Goal: Transaction & Acquisition: Purchase product/service

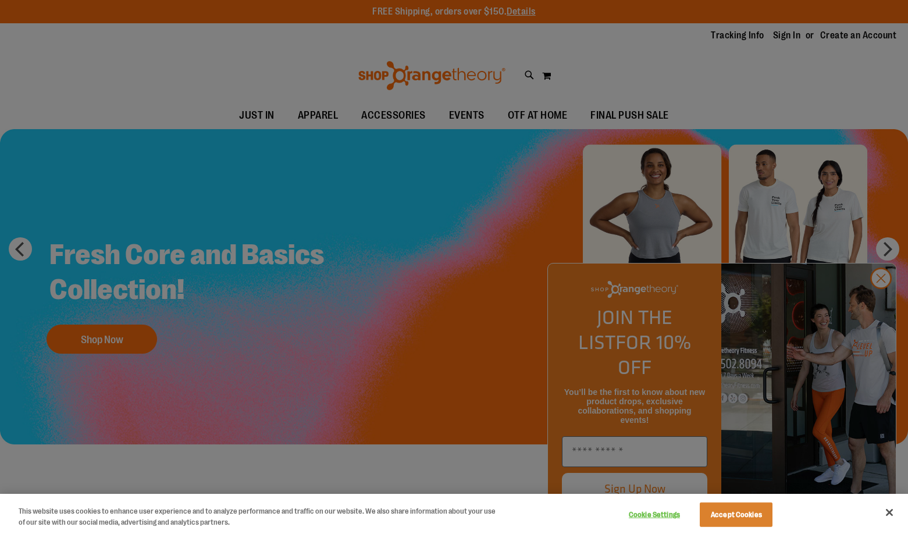
type input "**********"
click at [730, 517] on button "Accept Cookies" at bounding box center [736, 514] width 73 height 24
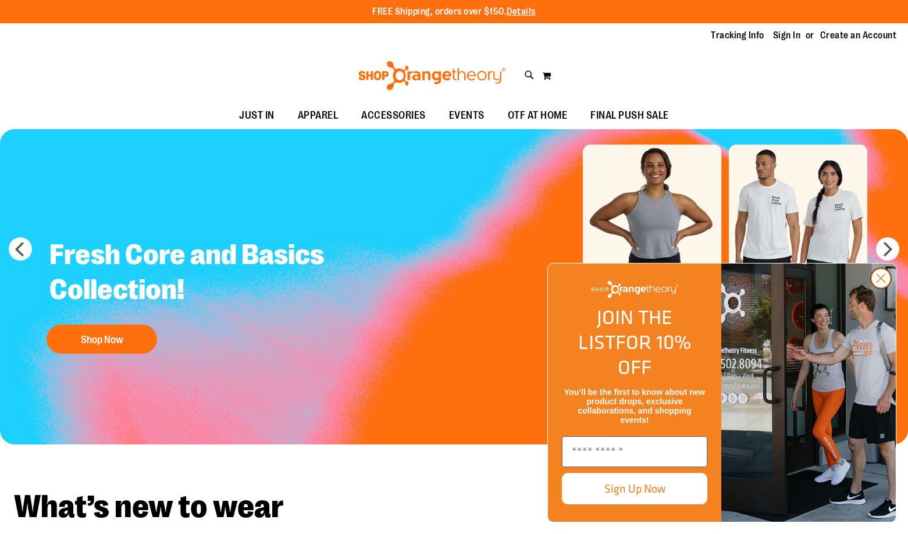
click at [878, 288] on circle "Close dialog" at bounding box center [880, 278] width 19 height 19
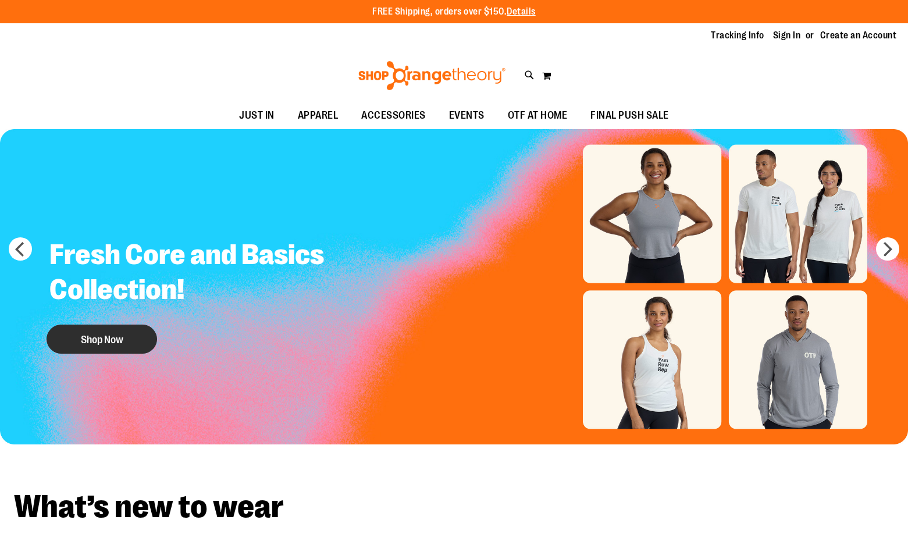
click at [108, 329] on button "Shop Now" at bounding box center [102, 339] width 111 height 29
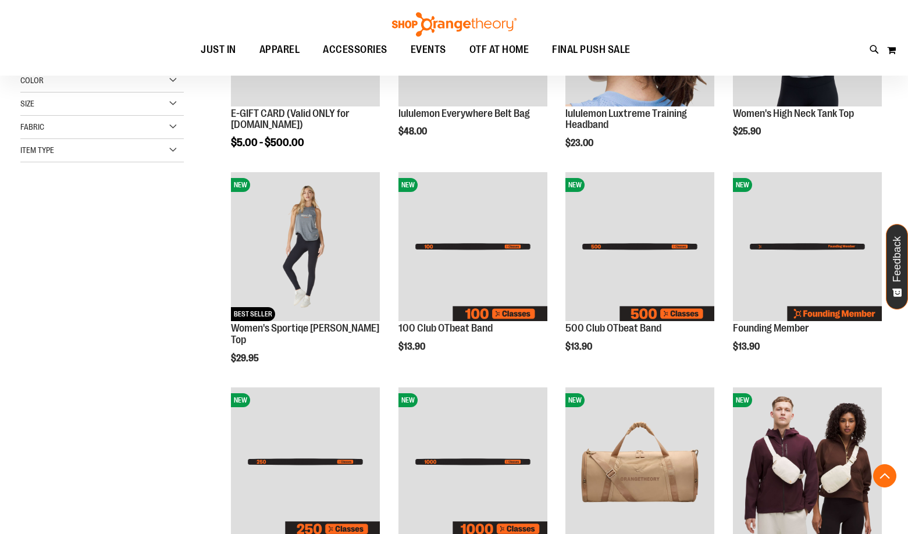
scroll to position [290, 0]
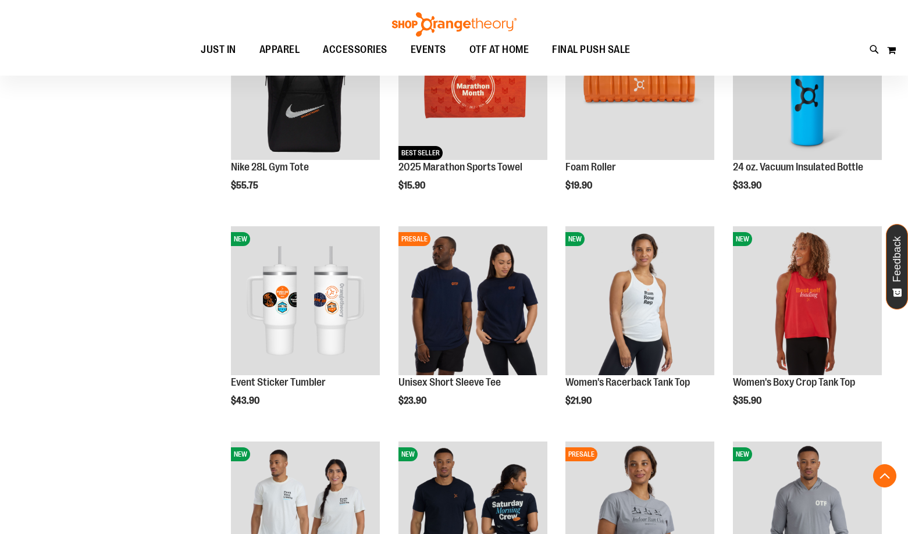
scroll to position [872, 0]
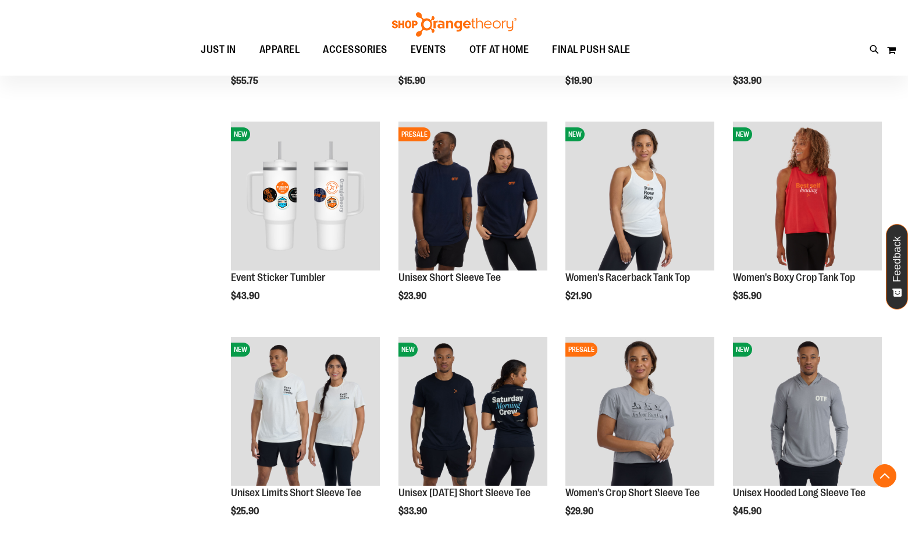
scroll to position [1221, 0]
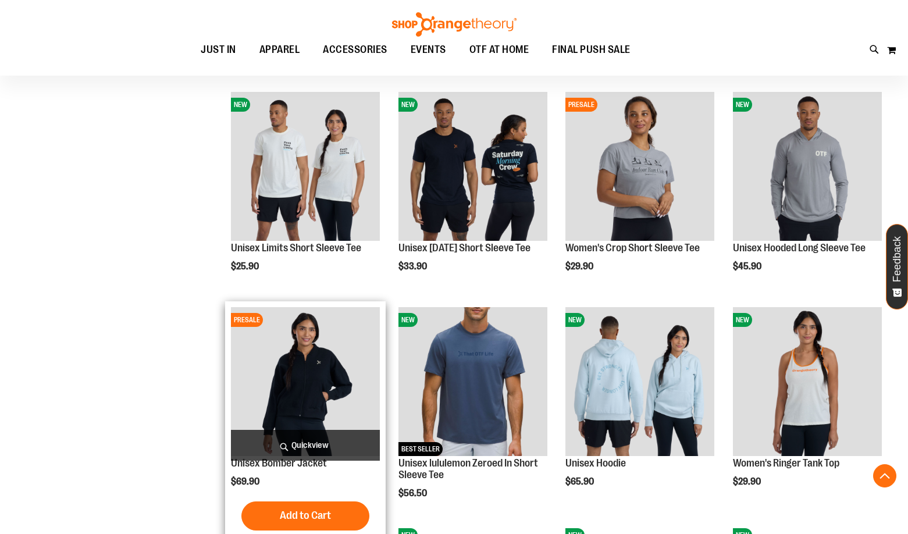
type input "**********"
click at [298, 401] on img "product" at bounding box center [305, 381] width 149 height 149
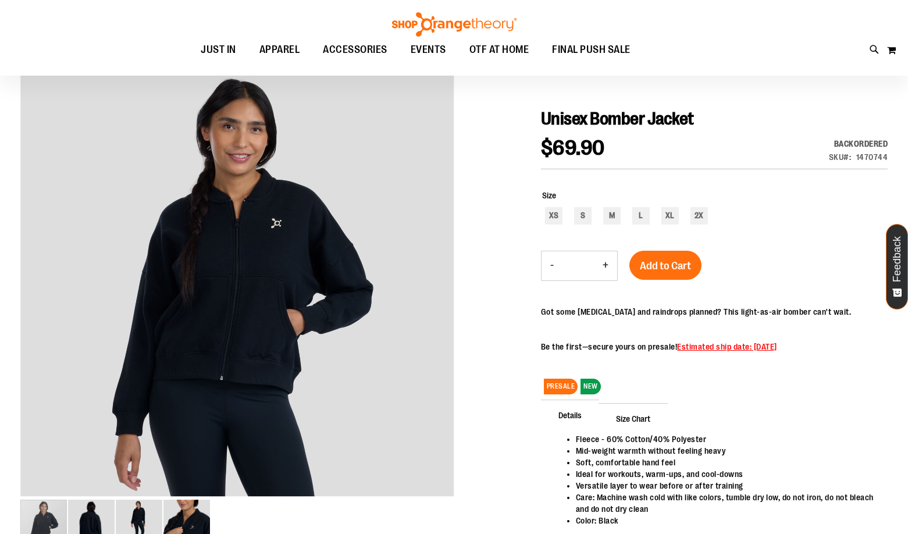
scroll to position [116, 0]
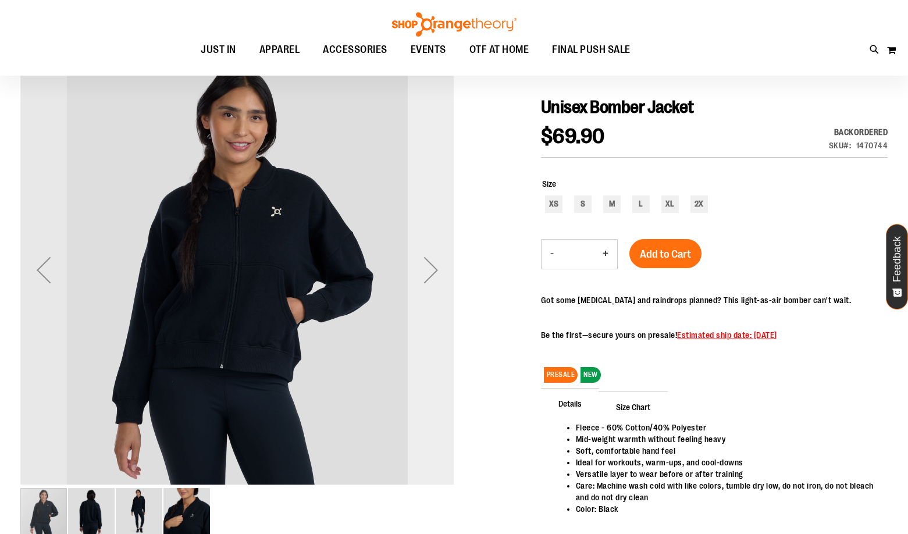
type input "**********"
click at [431, 283] on div "Next" at bounding box center [431, 270] width 47 height 47
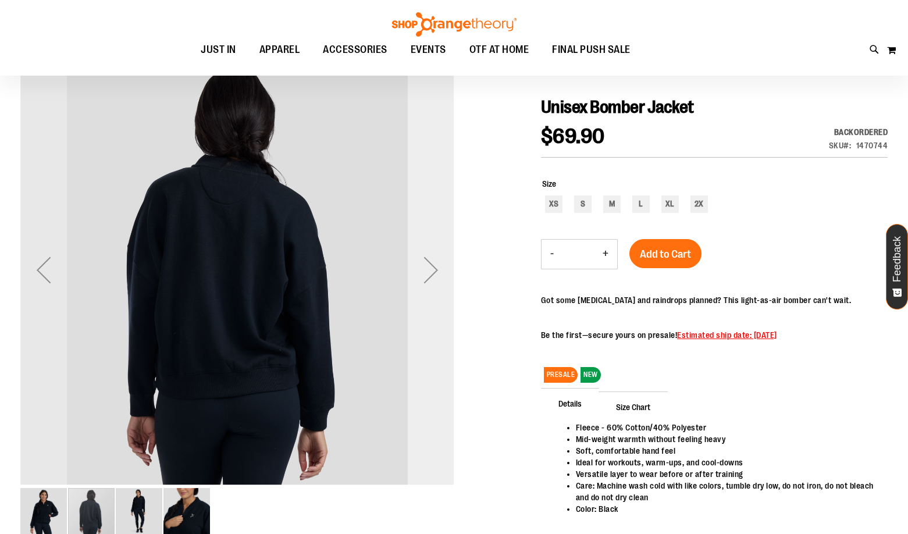
click at [431, 283] on div "Next" at bounding box center [431, 270] width 47 height 47
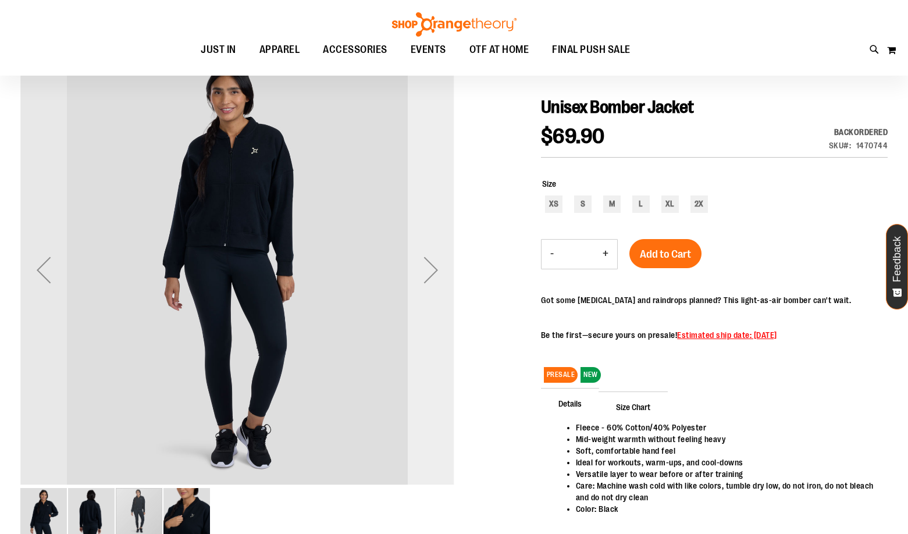
click at [431, 283] on div "Next" at bounding box center [431, 270] width 47 height 47
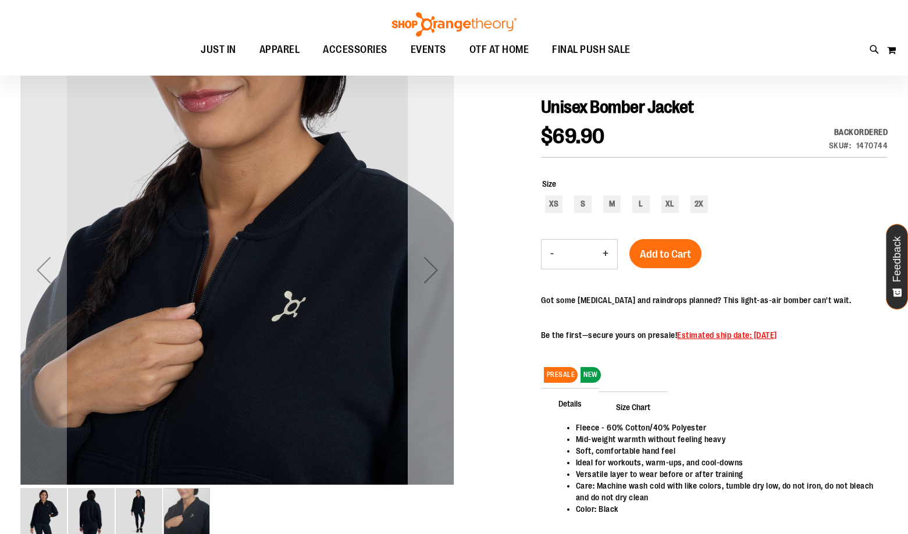
click at [431, 283] on div "Next" at bounding box center [431, 270] width 47 height 47
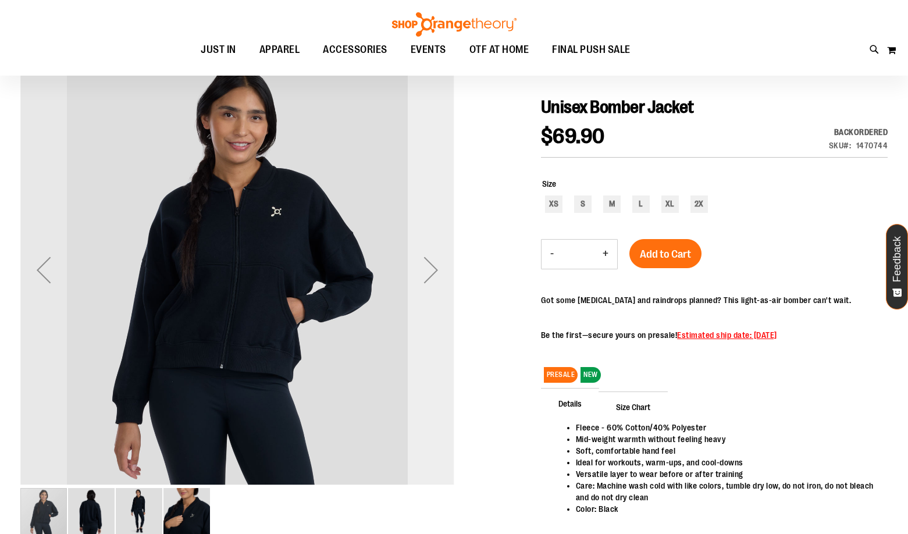
click at [431, 283] on div "Next" at bounding box center [431, 270] width 47 height 47
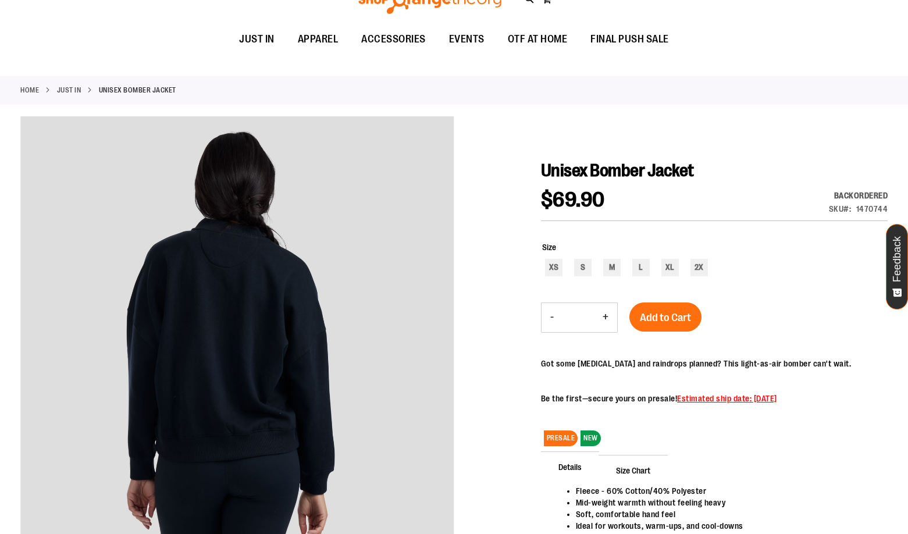
scroll to position [0, 0]
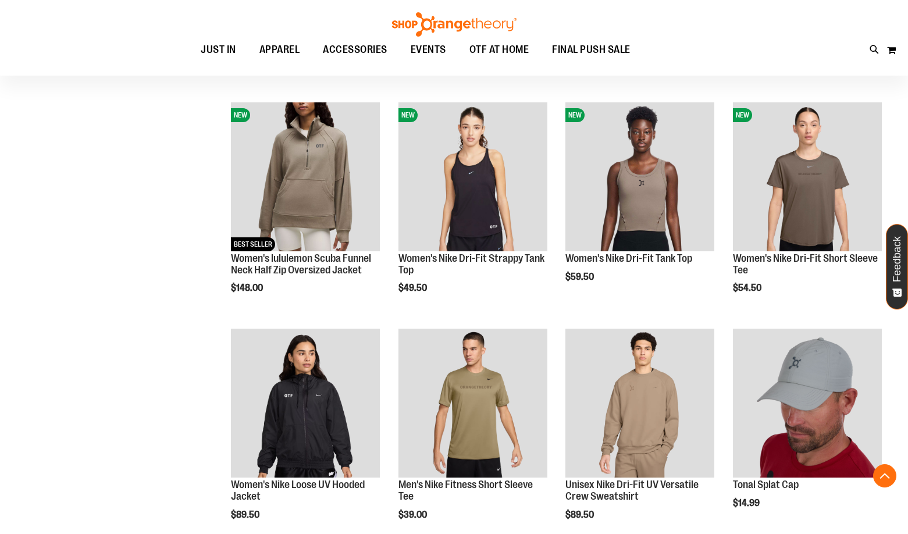
scroll to position [489, 0]
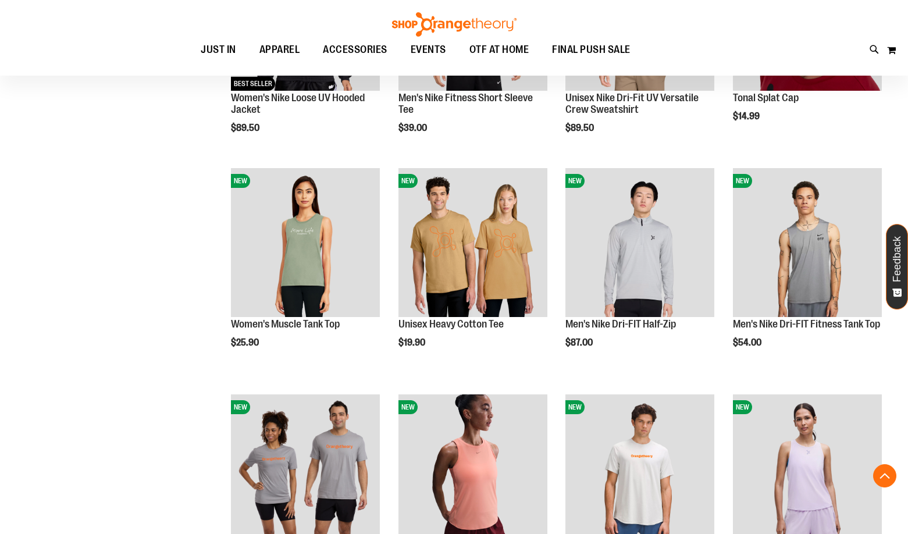
scroll to position [1013, 0]
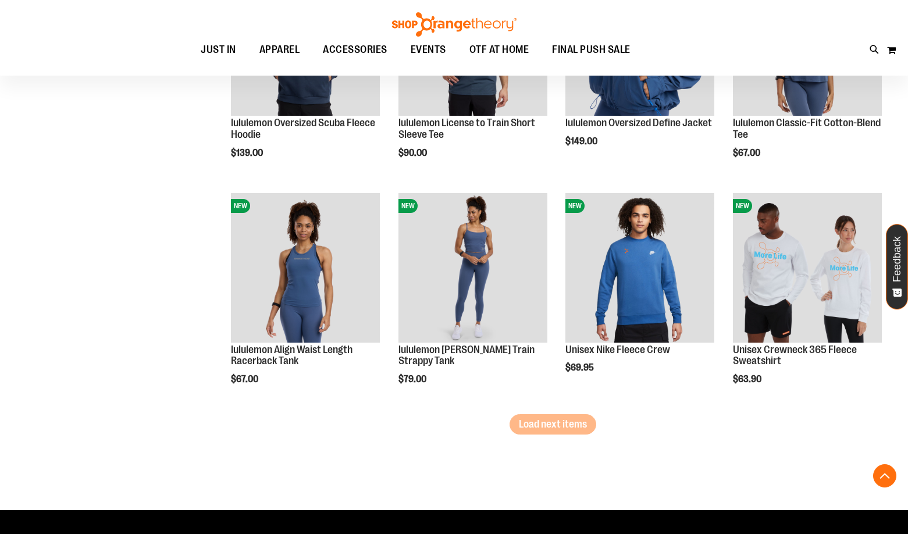
scroll to position [1885, 0]
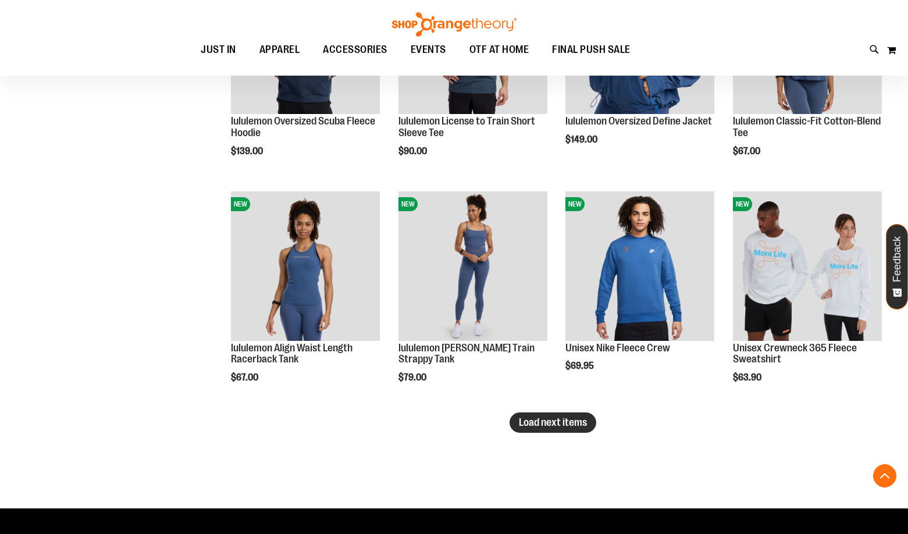
type input "**********"
click at [569, 425] on span "Load next items" at bounding box center [553, 422] width 68 height 12
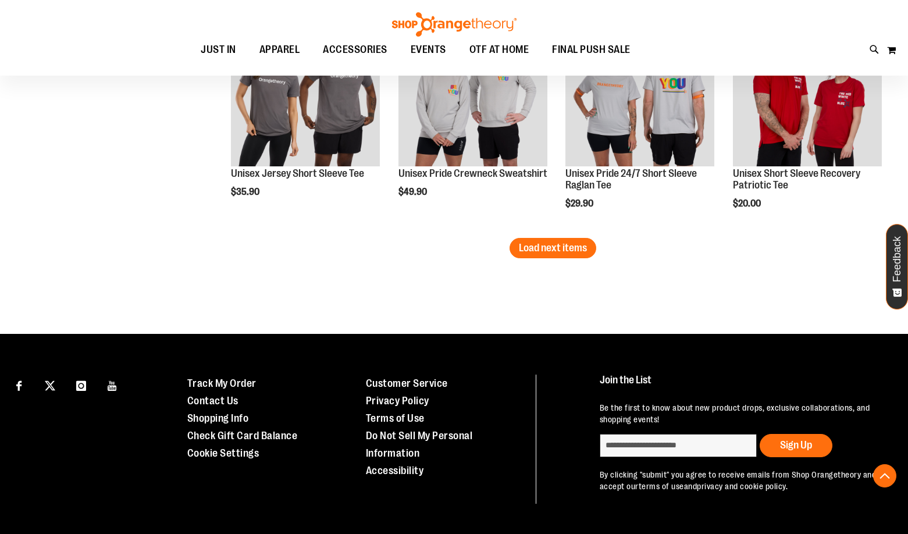
scroll to position [2757, 0]
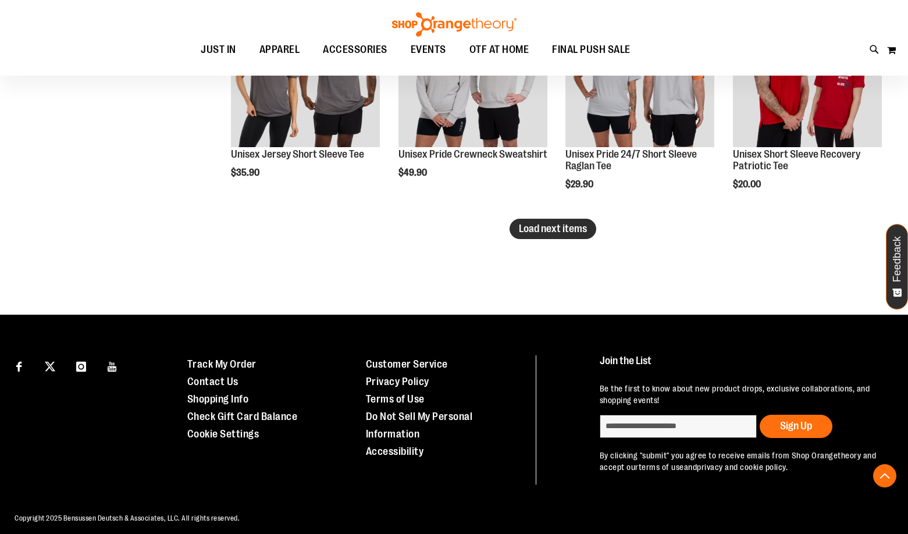
click at [553, 234] on button "Load next items" at bounding box center [552, 229] width 87 height 20
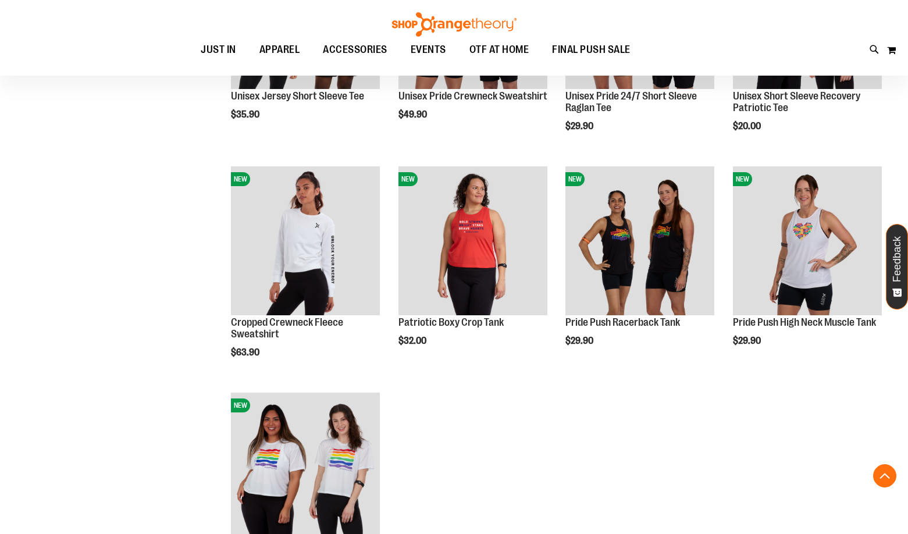
scroll to position [2583, 0]
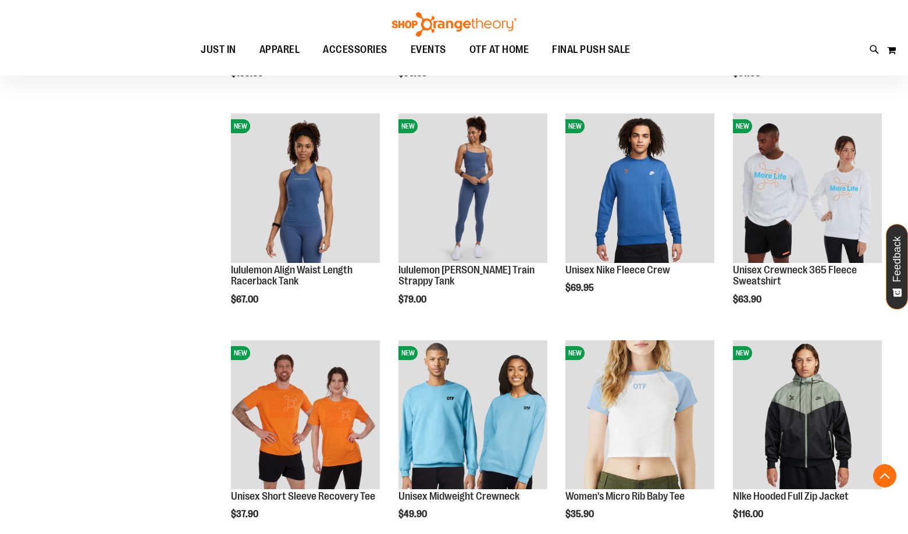
scroll to position [1943, 0]
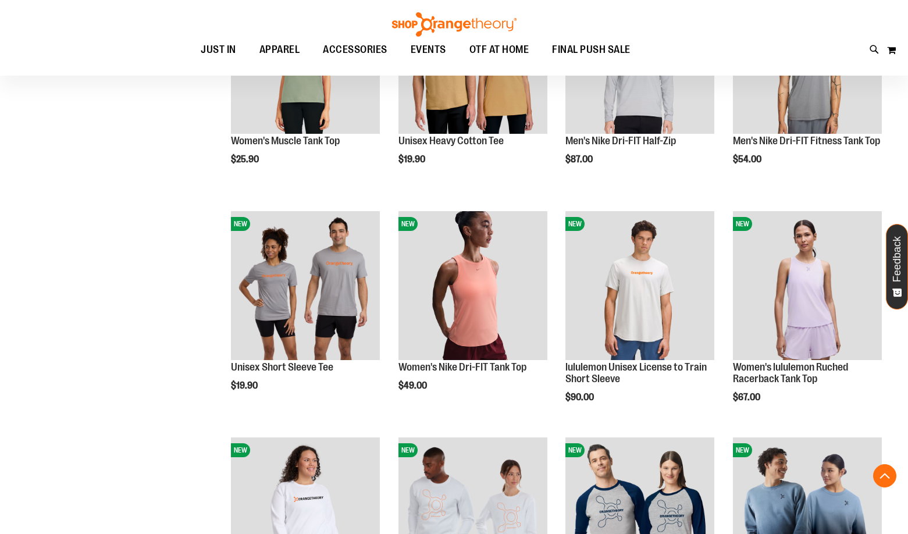
scroll to position [954, 0]
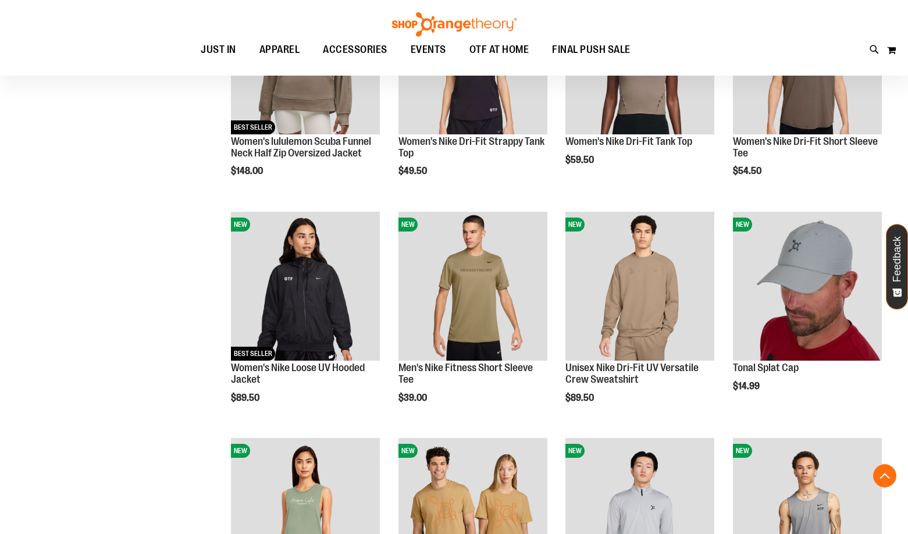
scroll to position [722, 0]
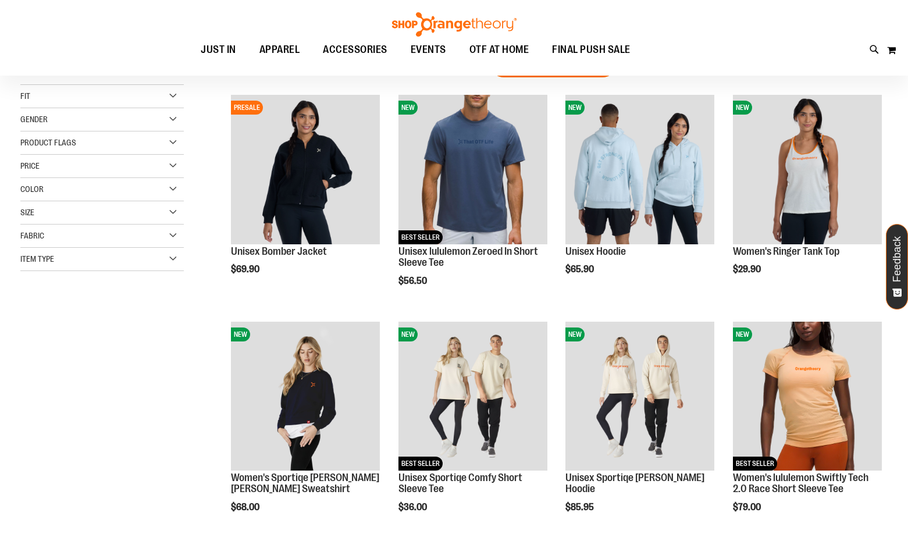
scroll to position [140, 0]
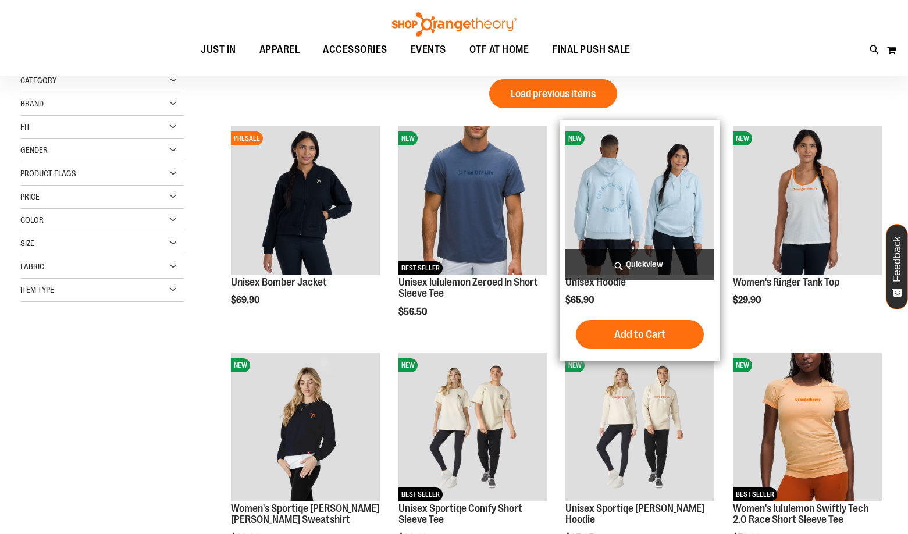
click at [587, 216] on img "product" at bounding box center [639, 200] width 149 height 149
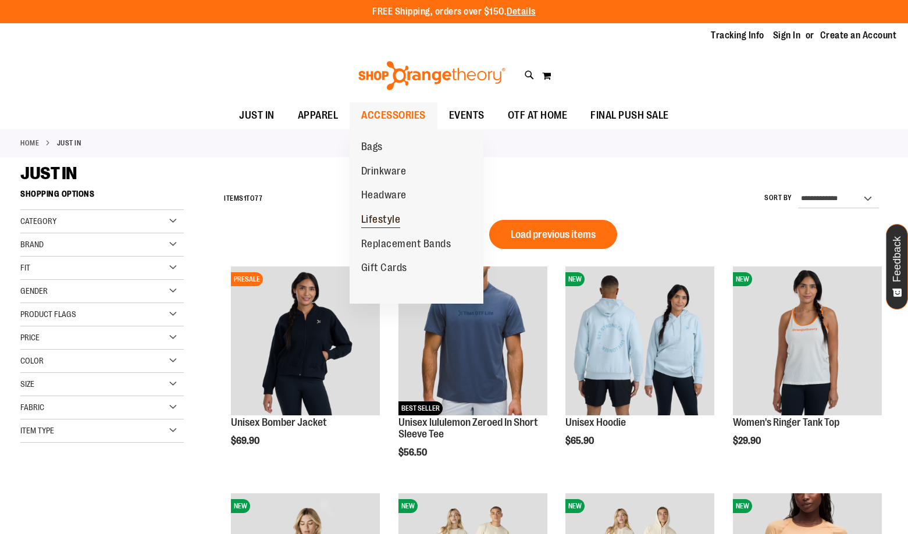
type input "**********"
click at [372, 226] on span "Lifestyle" at bounding box center [381, 220] width 40 height 15
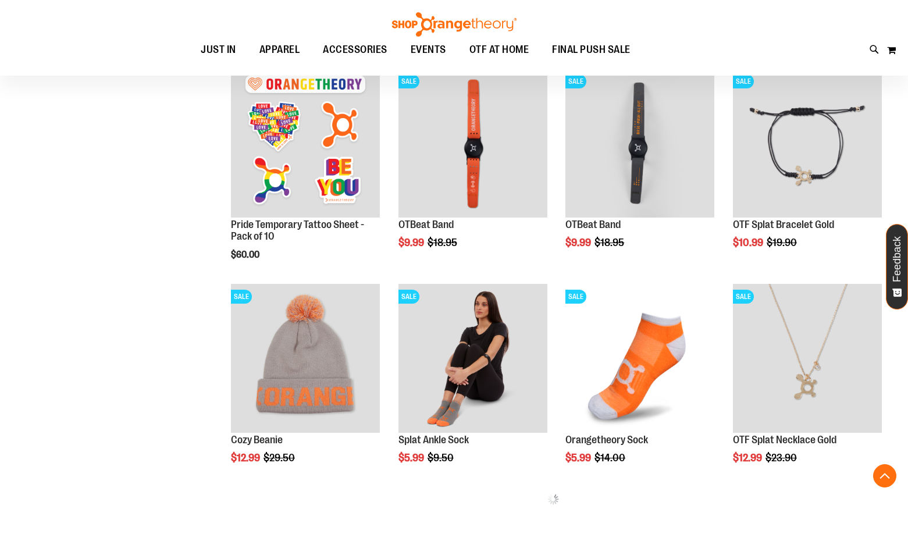
scroll to position [581, 0]
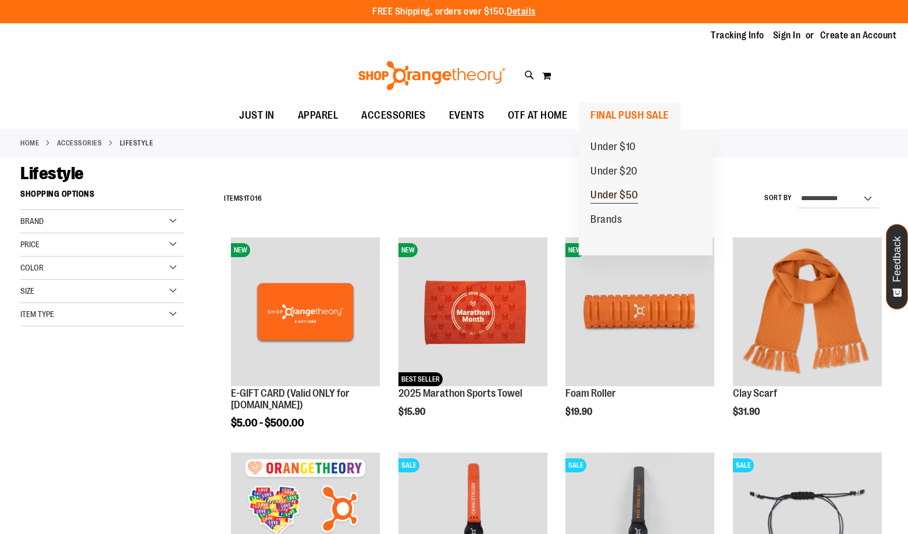
type input "**********"
click at [607, 194] on span "Under $50" at bounding box center [614, 196] width 48 height 15
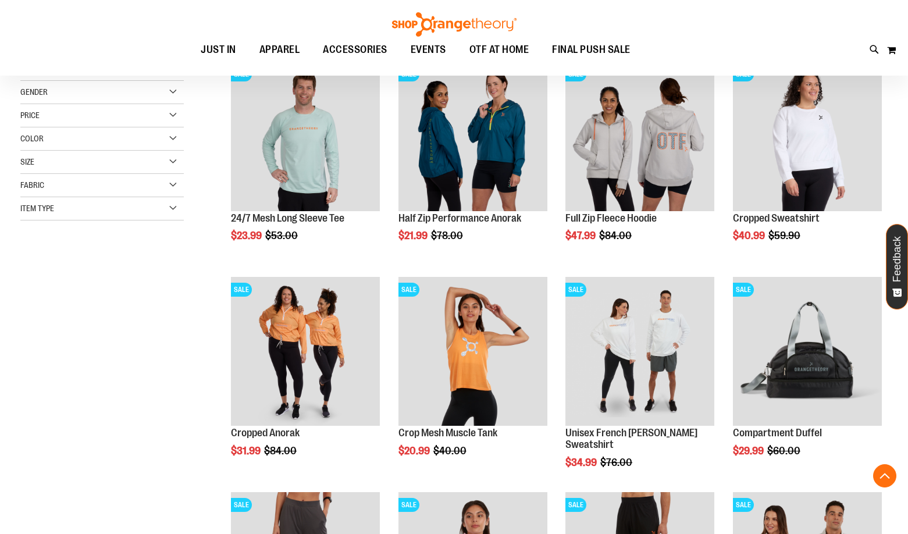
scroll to position [232, 0]
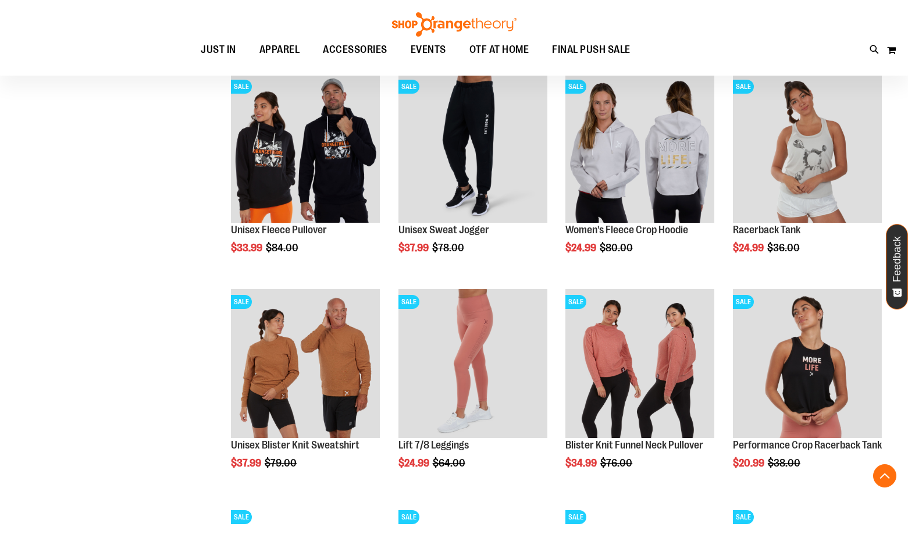
scroll to position [814, 0]
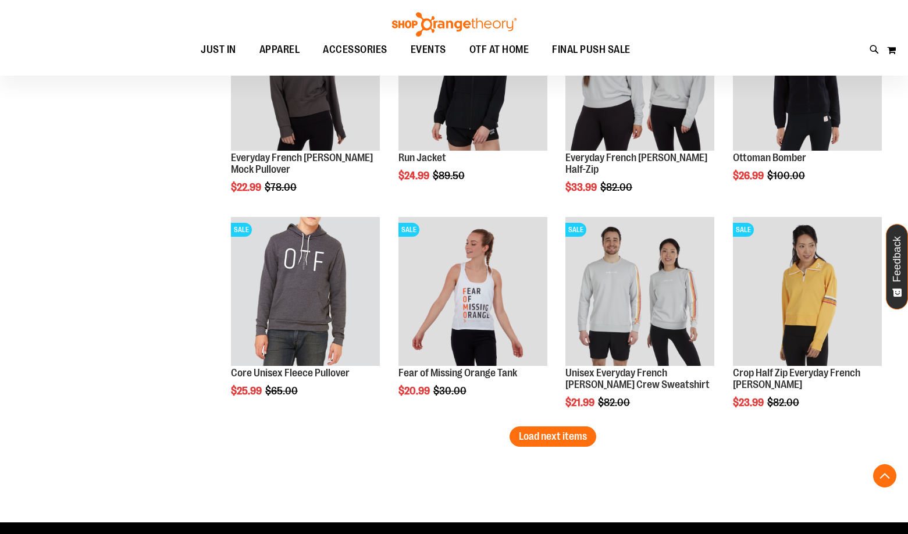
scroll to position [1744, 0]
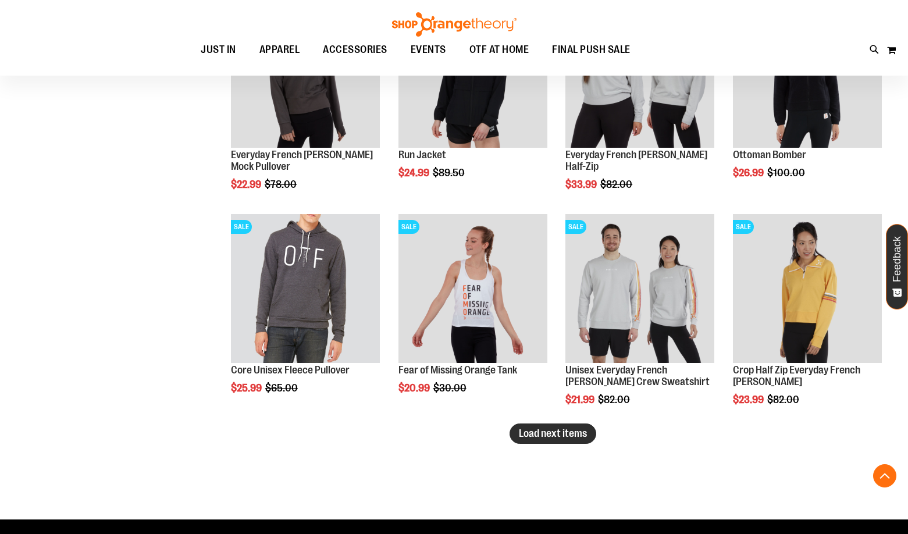
type input "**********"
drag, startPoint x: 579, startPoint y: 433, endPoint x: 566, endPoint y: 430, distance: 13.0
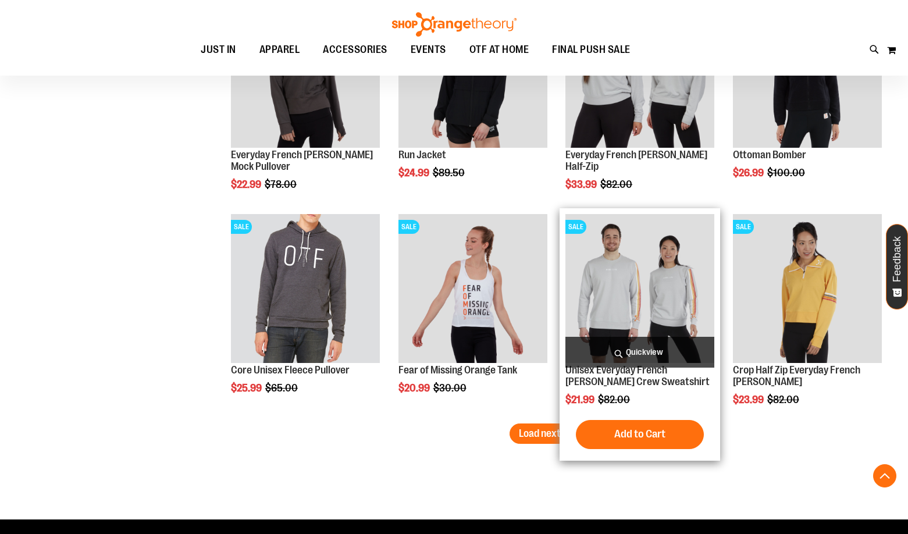
click at [578, 433] on span "Load next items" at bounding box center [553, 433] width 68 height 12
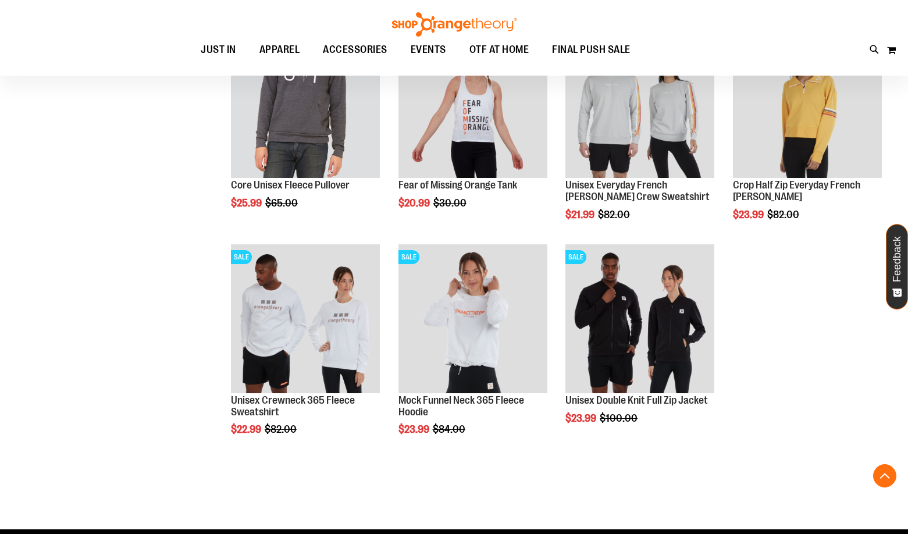
scroll to position [1861, 0]
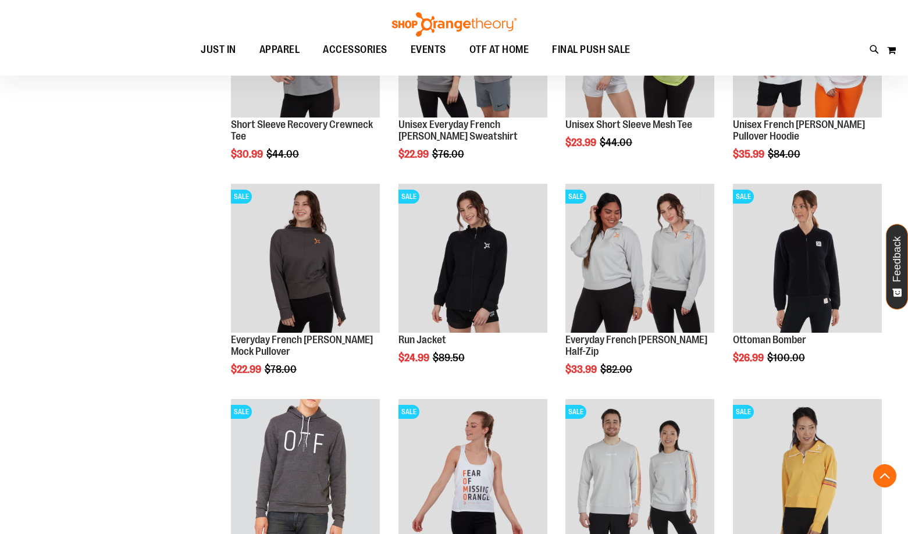
scroll to position [1453, 0]
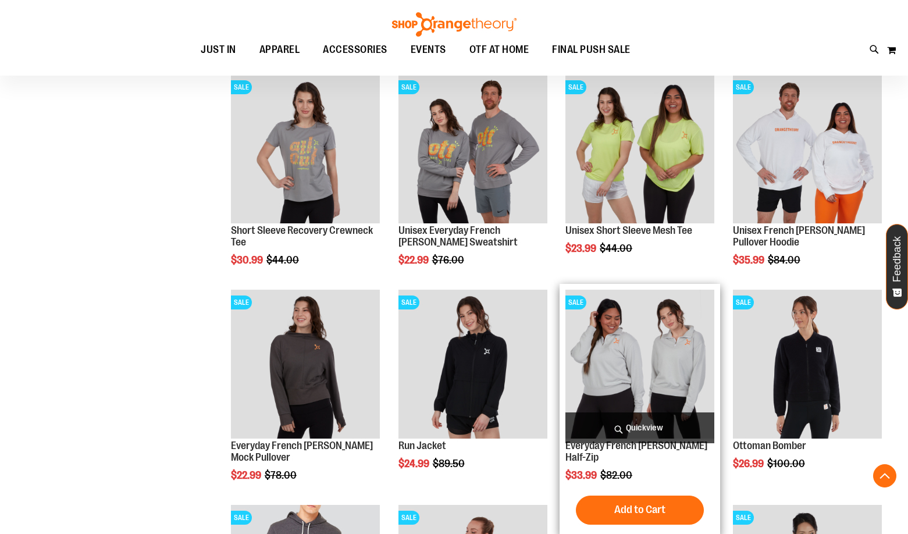
click at [664, 335] on img "product" at bounding box center [639, 364] width 149 height 149
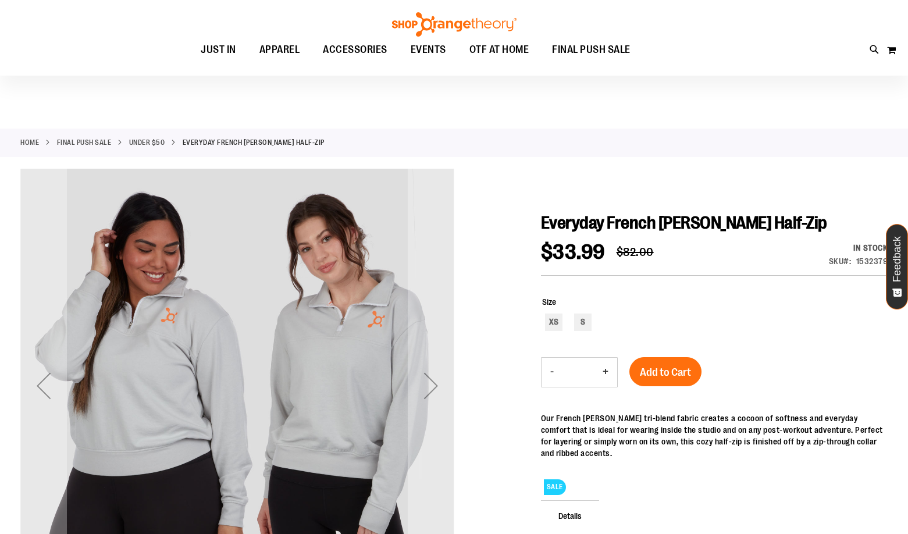
scroll to position [58, 0]
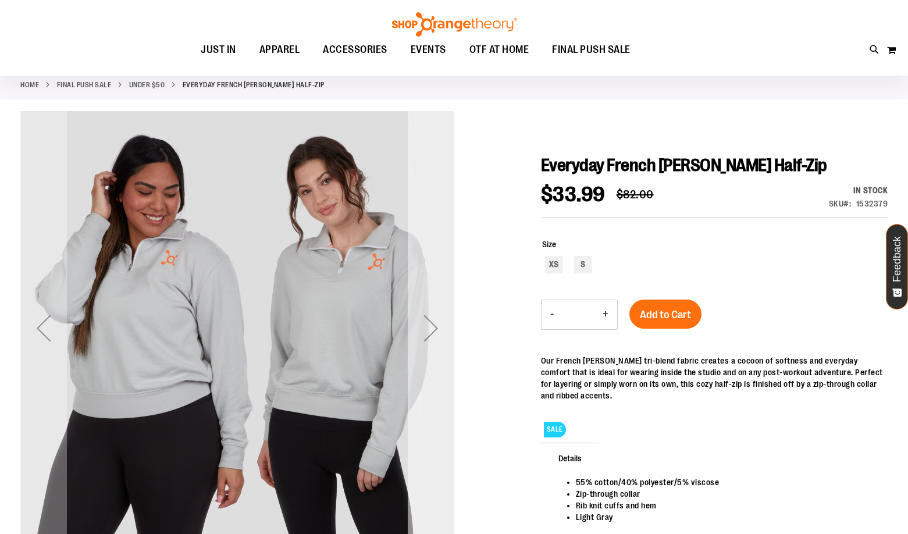
type input "**********"
click at [434, 340] on div "Next" at bounding box center [431, 328] width 47 height 47
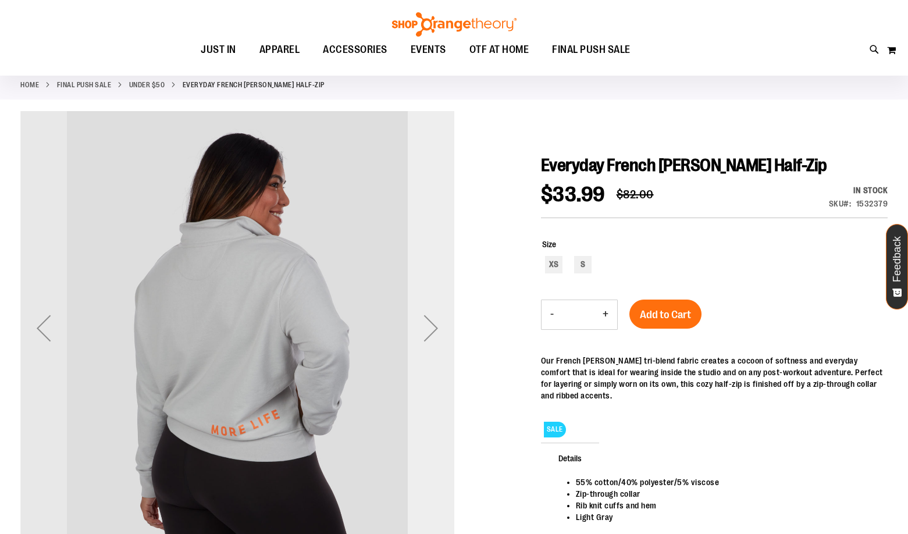
click at [434, 340] on div "Next" at bounding box center [431, 328] width 47 height 47
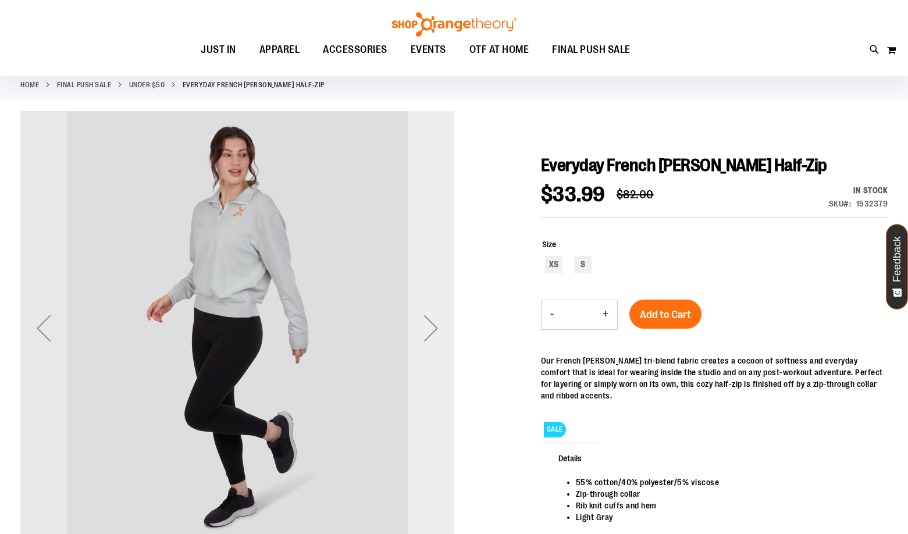
click at [434, 340] on div "Next" at bounding box center [431, 328] width 47 height 47
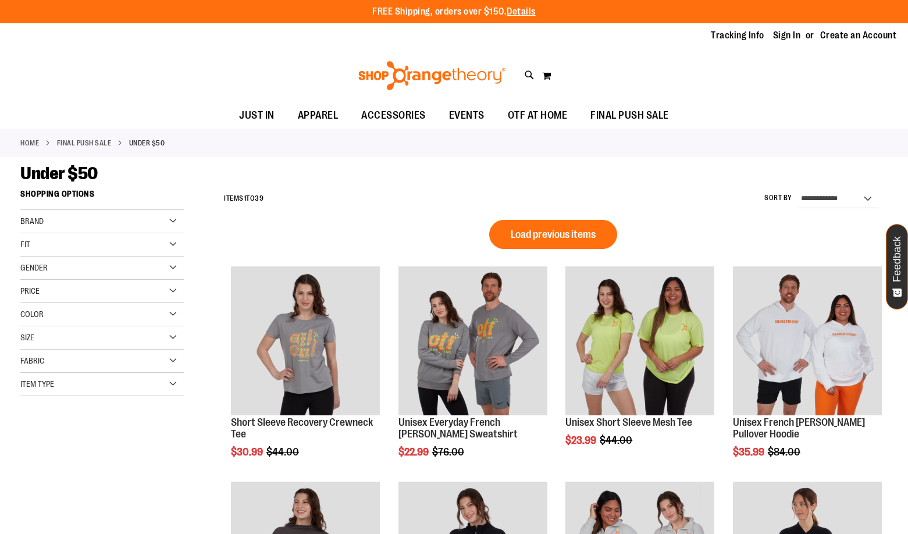
scroll to position [676, 0]
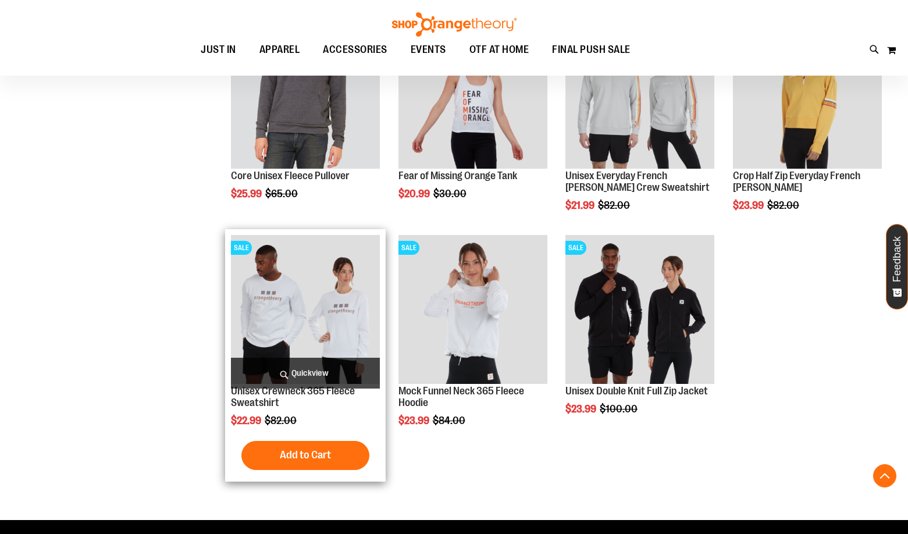
type input "**********"
click at [314, 326] on img "product" at bounding box center [305, 309] width 149 height 149
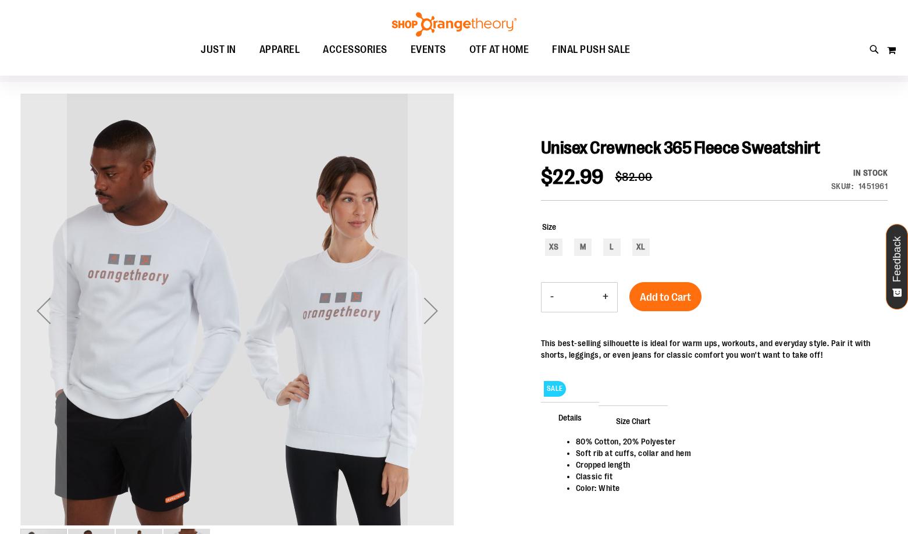
scroll to position [232, 0]
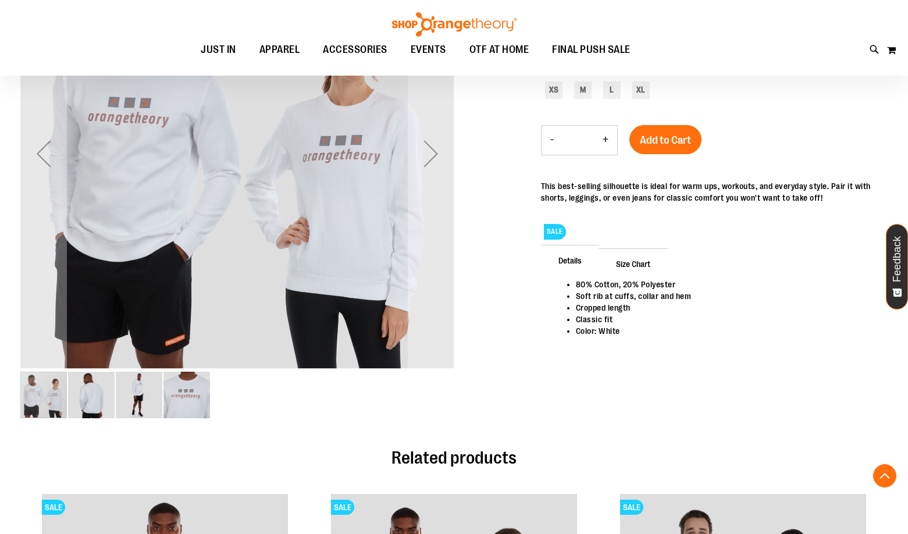
type input "**********"
click at [155, 407] on img "image 3 of 4" at bounding box center [139, 395] width 47 height 47
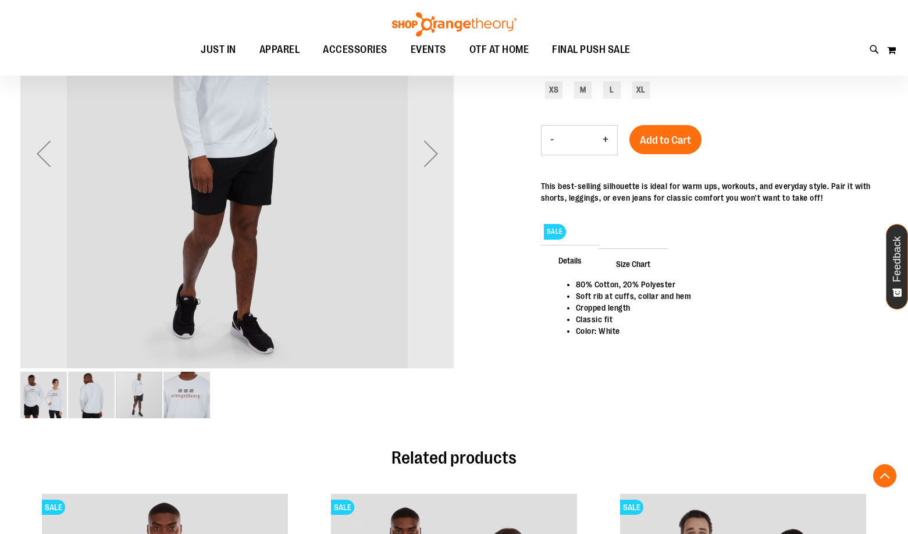
click at [200, 398] on img "image 4 of 4" at bounding box center [186, 395] width 47 height 47
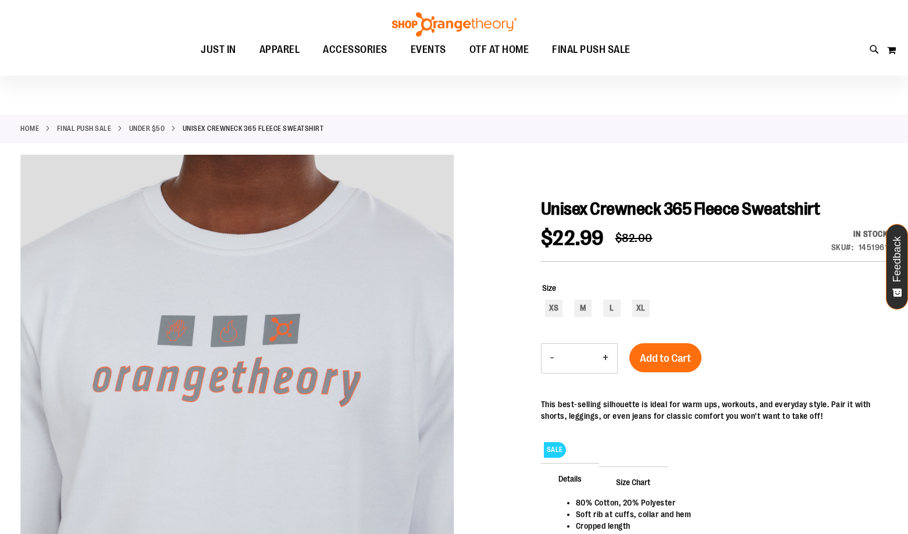
scroll to position [0, 0]
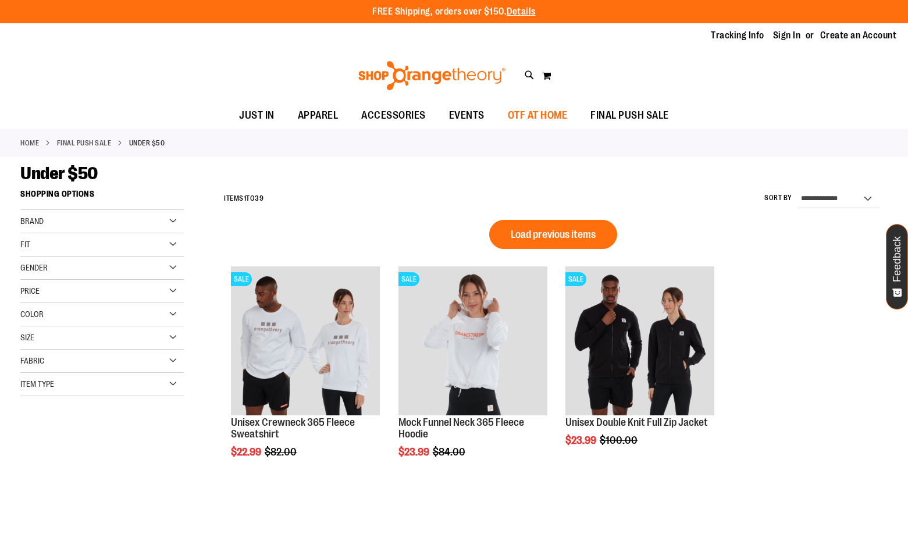
type input "**********"
click at [537, 125] on span "OTF AT HOME" at bounding box center [538, 115] width 60 height 26
